Goal: Navigation & Orientation: Find specific page/section

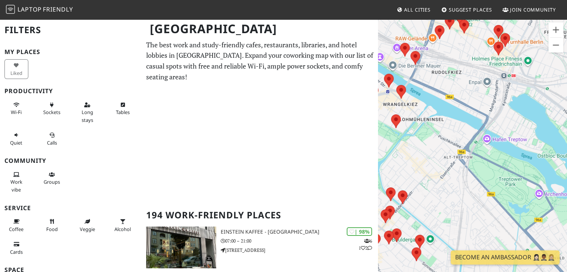
drag, startPoint x: 487, startPoint y: 160, endPoint x: 512, endPoint y: 166, distance: 25.5
click at [512, 166] on div "Per navigare, premi i tasti Freccia." at bounding box center [472, 155] width 189 height 272
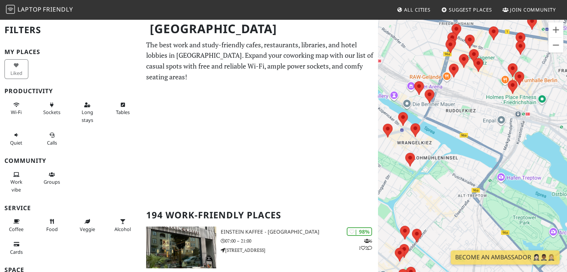
drag, startPoint x: 446, startPoint y: 139, endPoint x: 469, endPoint y: 204, distance: 68.6
click at [469, 204] on div "Per navigare, premi i tasti Freccia." at bounding box center [472, 155] width 189 height 272
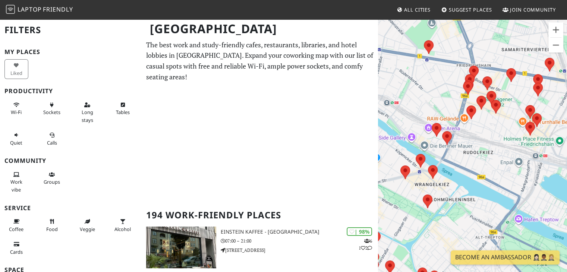
drag, startPoint x: 430, startPoint y: 127, endPoint x: 442, endPoint y: 154, distance: 29.5
click at [442, 154] on div "Per navigare, premi i tasti Freccia." at bounding box center [472, 155] width 189 height 272
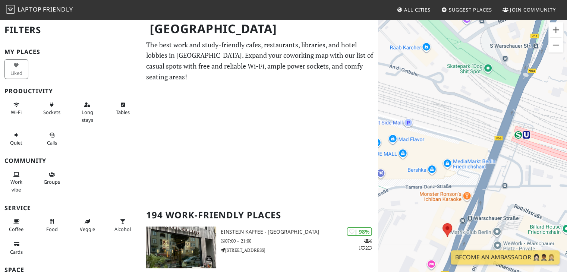
drag, startPoint x: 474, startPoint y: 148, endPoint x: 397, endPoint y: 162, distance: 78.7
click at [397, 162] on div "Per navigare, premi i tasti Freccia." at bounding box center [472, 155] width 189 height 272
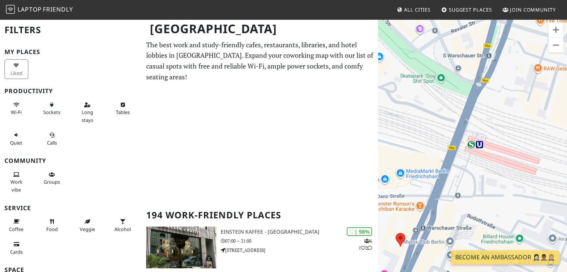
drag, startPoint x: 477, startPoint y: 134, endPoint x: 415, endPoint y: 149, distance: 63.4
click at [415, 149] on div "Per navigare, premi i tasti Freccia." at bounding box center [472, 155] width 189 height 272
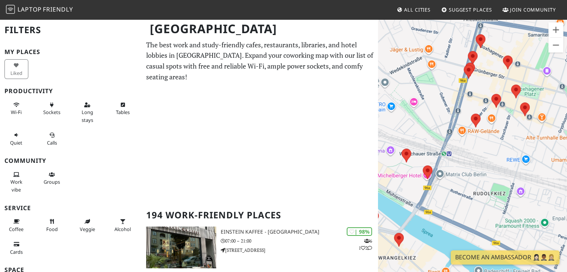
drag, startPoint x: 497, startPoint y: 156, endPoint x: 450, endPoint y: 166, distance: 47.7
click at [451, 166] on div "Per navigare, premi i tasti Freccia." at bounding box center [472, 155] width 189 height 272
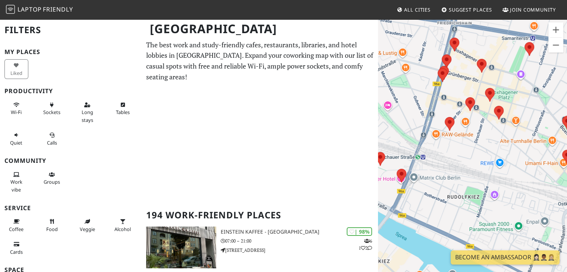
click at [410, 156] on div "Per navigare, premi i tasti Freccia." at bounding box center [472, 155] width 189 height 272
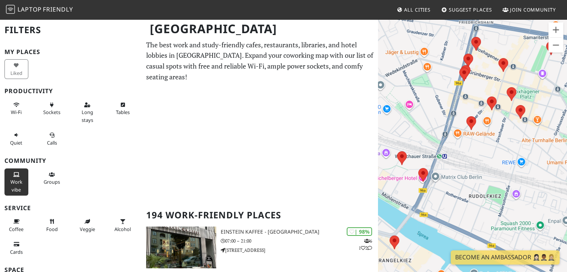
click at [19, 187] on span "Work vibe" at bounding box center [16, 186] width 12 height 14
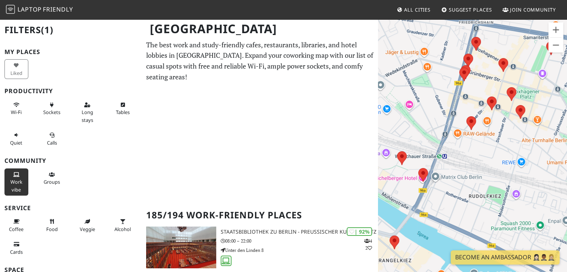
click at [22, 184] on button "Work vibe" at bounding box center [16, 182] width 24 height 27
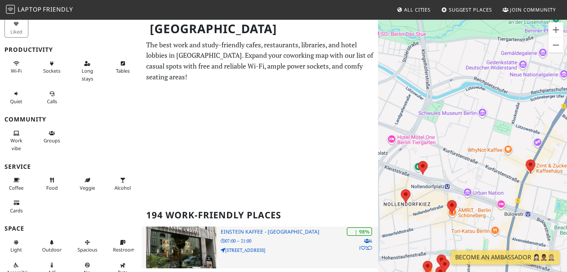
click at [223, 239] on icon at bounding box center [223, 241] width 4 height 4
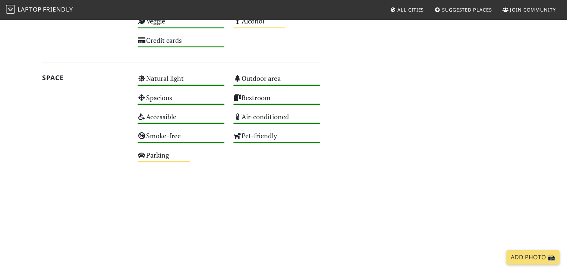
scroll to position [1045, 0]
